Goal: Check status: Check status

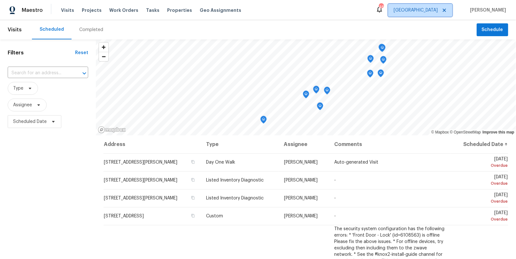
click at [438, 12] on span "[GEOGRAPHIC_DATA]" at bounding box center [416, 10] width 44 height 6
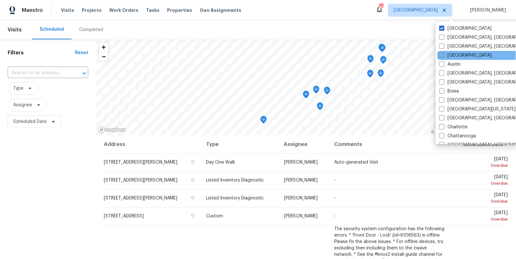
click at [456, 56] on label "[GEOGRAPHIC_DATA]" at bounding box center [466, 55] width 52 height 6
click at [444, 56] on input "[GEOGRAPHIC_DATA]" at bounding box center [442, 54] width 4 height 4
checkbox input "true"
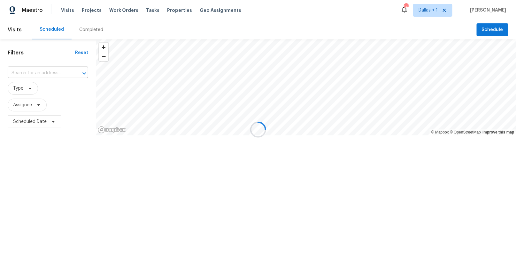
click at [80, 29] on div at bounding box center [258, 129] width 516 height 259
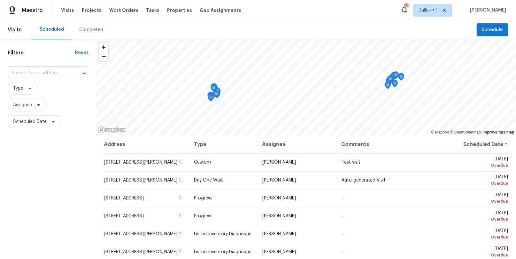
click at [85, 30] on div "Completed" at bounding box center [91, 30] width 24 height 6
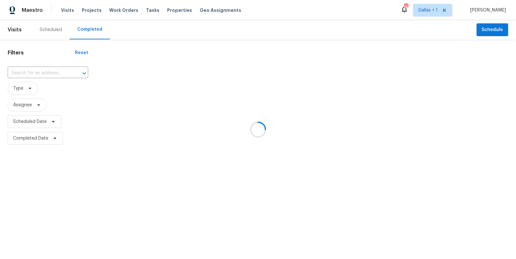
click at [37, 69] on div at bounding box center [258, 129] width 516 height 259
click at [33, 73] on div at bounding box center [258, 129] width 516 height 259
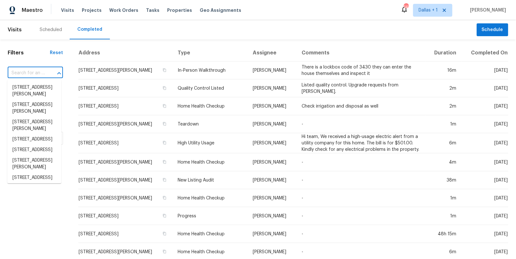
click at [28, 73] on input "text" at bounding box center [26, 73] width 37 height 10
paste input "[STREET_ADDRESS][PERSON_NAME]"
type input "[STREET_ADDRESS][PERSON_NAME]"
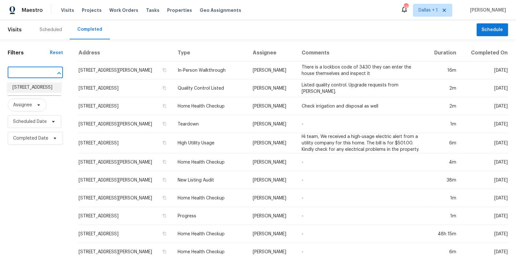
click at [36, 88] on li "[STREET_ADDRESS]" at bounding box center [34, 87] width 54 height 11
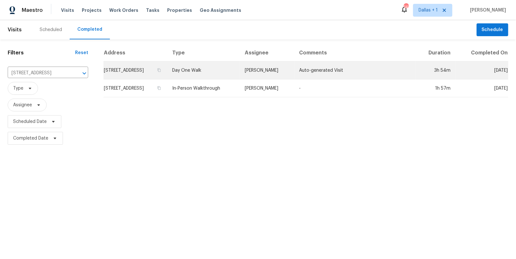
click at [232, 69] on td "Day One Walk" at bounding box center [203, 70] width 73 height 18
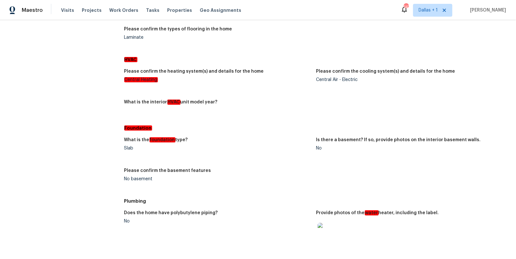
scroll to position [876, 0]
